Goal: Task Accomplishment & Management: Manage account settings

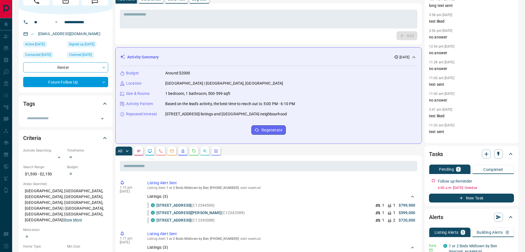
scroll to position [28, 0]
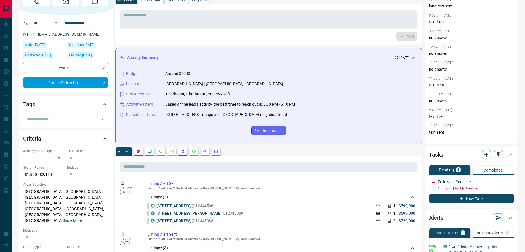
click at [138, 151] on icon "Notes" at bounding box center [138, 151] width 3 height 2
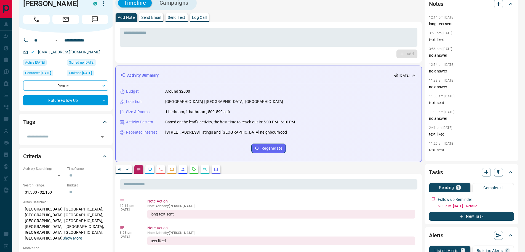
scroll to position [0, 0]
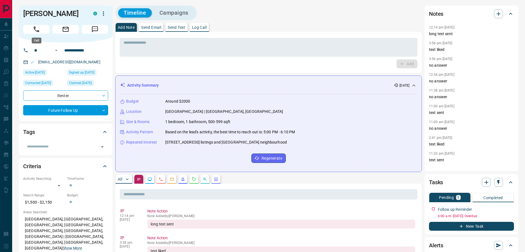
click at [36, 30] on icon "Call" at bounding box center [36, 29] width 7 height 7
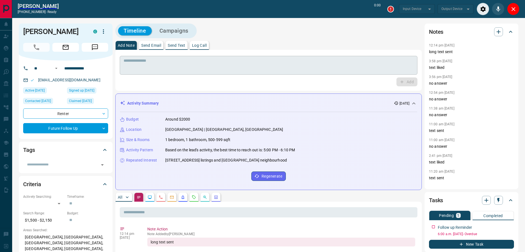
type input "*******"
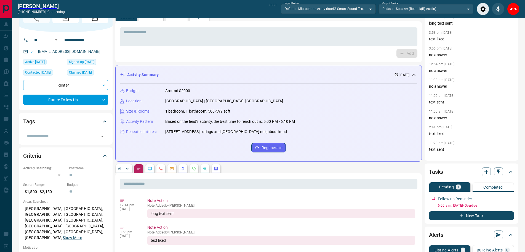
scroll to position [55, 0]
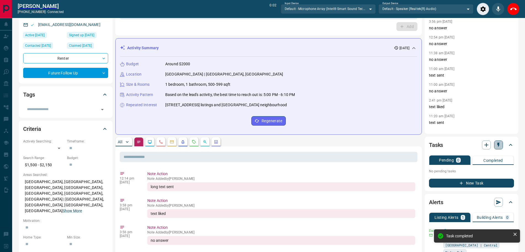
click at [497, 146] on icon "button" at bounding box center [499, 145] width 6 height 6
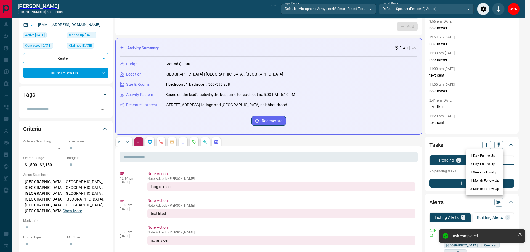
click at [473, 187] on li "3 Month Follow-Up" at bounding box center [485, 188] width 38 height 8
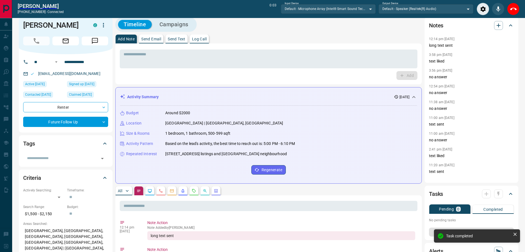
scroll to position [0, 0]
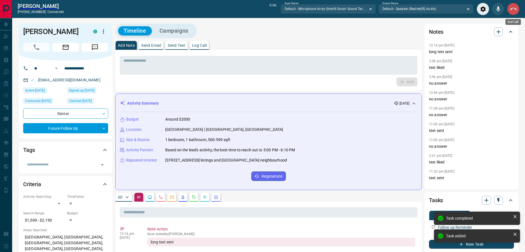
click at [514, 7] on icon "End Call" at bounding box center [514, 9] width 7 height 7
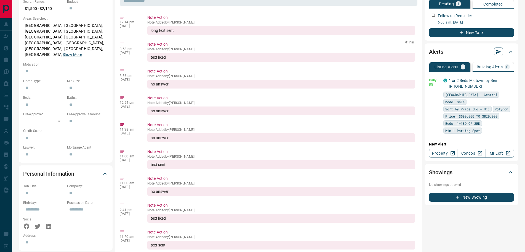
scroll to position [110, 0]
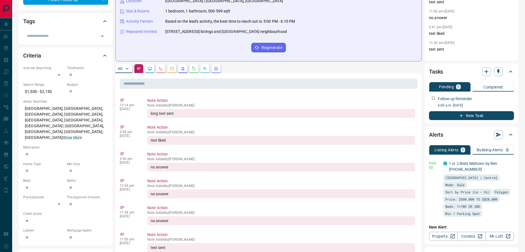
click at [123, 68] on button "All" at bounding box center [124, 68] width 17 height 9
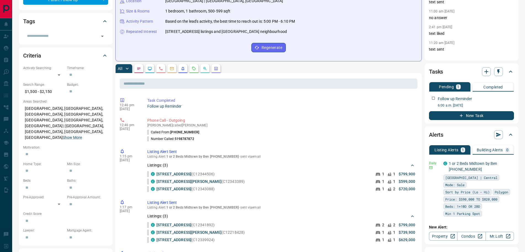
scroll to position [0, 0]
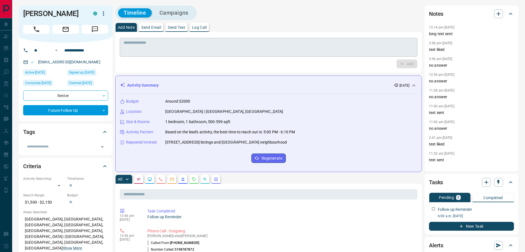
click at [137, 46] on textarea at bounding box center [269, 47] width 290 height 14
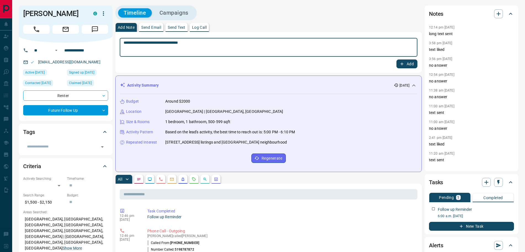
type textarea "**********"
click at [398, 63] on button "Add" at bounding box center [407, 63] width 21 height 9
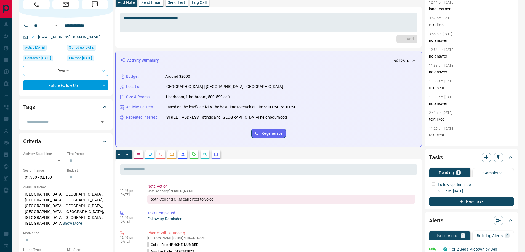
scroll to position [83, 0]
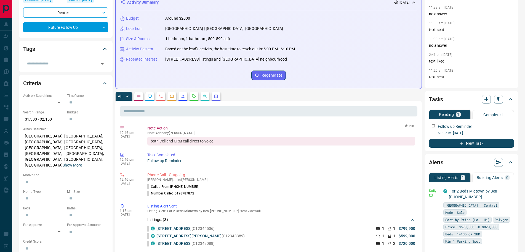
click at [405, 124] on button "Pin" at bounding box center [410, 125] width 16 height 5
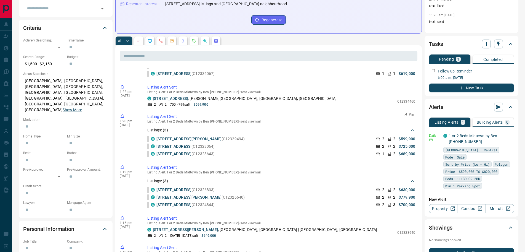
scroll to position [221, 0]
